Goal: Task Accomplishment & Management: Manage account settings

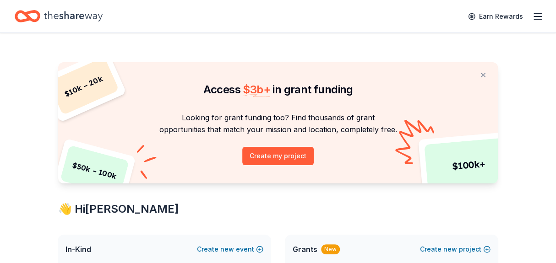
click at [537, 18] on icon "button" at bounding box center [537, 16] width 11 height 11
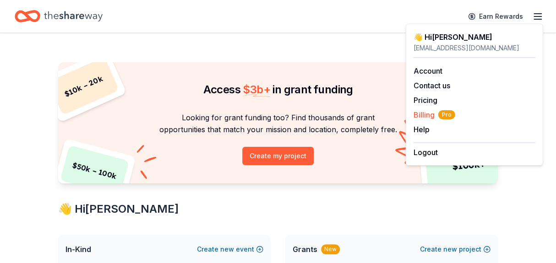
click at [421, 115] on span "Billing Pro" at bounding box center [434, 114] width 42 height 11
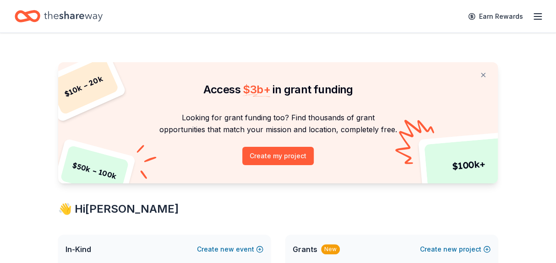
click at [537, 16] on line "button" at bounding box center [537, 16] width 7 height 0
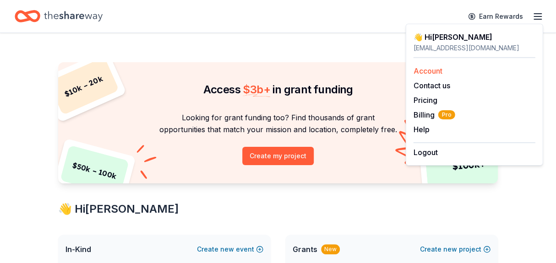
click at [429, 71] on link "Account" at bounding box center [427, 70] width 29 height 9
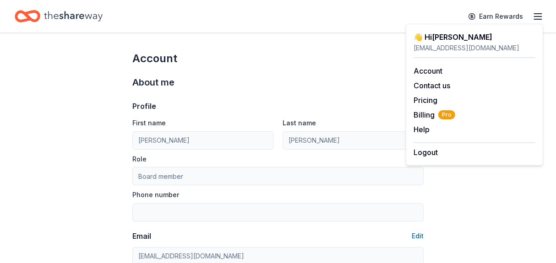
click at [375, 82] on div "About me" at bounding box center [277, 82] width 291 height 15
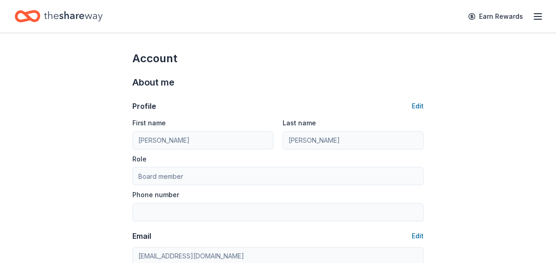
click at [79, 18] on icon "Home" at bounding box center [73, 16] width 59 height 19
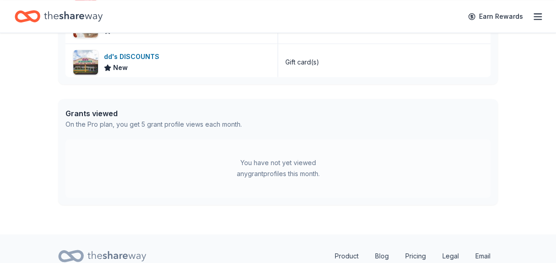
scroll to position [576, 0]
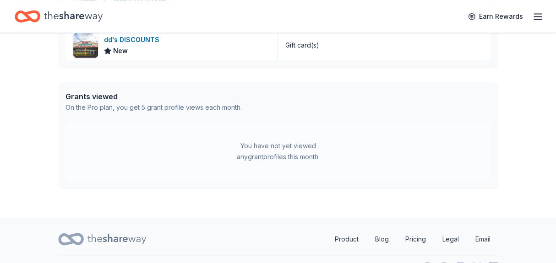
click at [535, 18] on icon "button" at bounding box center [537, 16] width 11 height 11
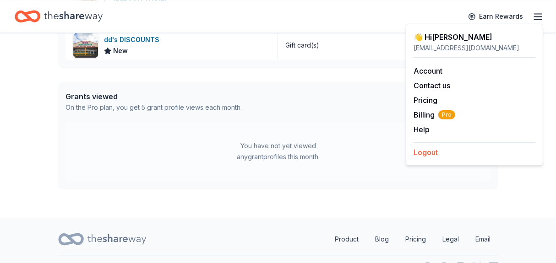
click at [422, 155] on button "Logout" at bounding box center [425, 152] width 24 height 11
